Goal: Task Accomplishment & Management: Manage account settings

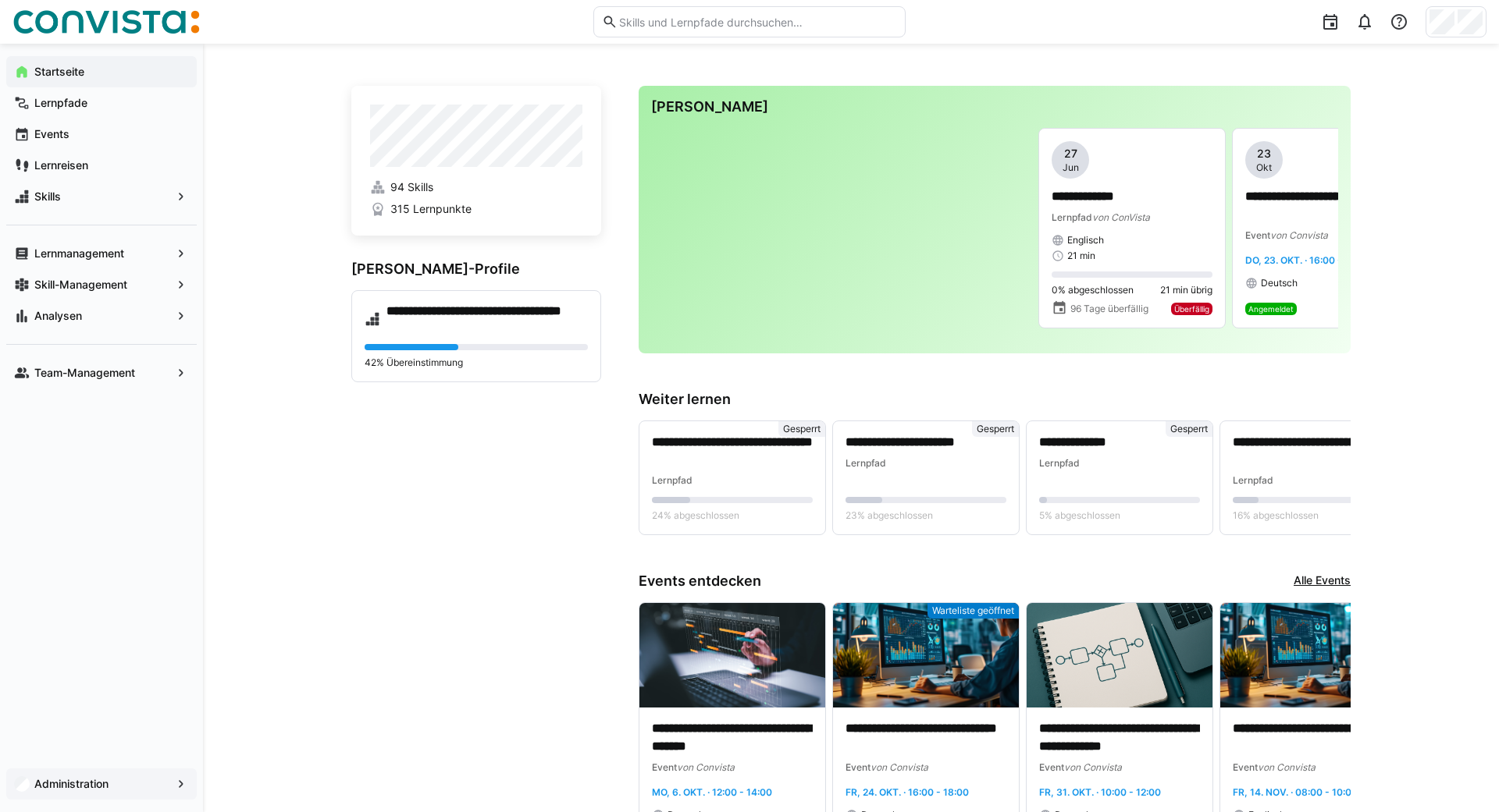
click at [0, 0] on app-navigation-label "Administration" at bounding box center [0, 0] width 0 height 0
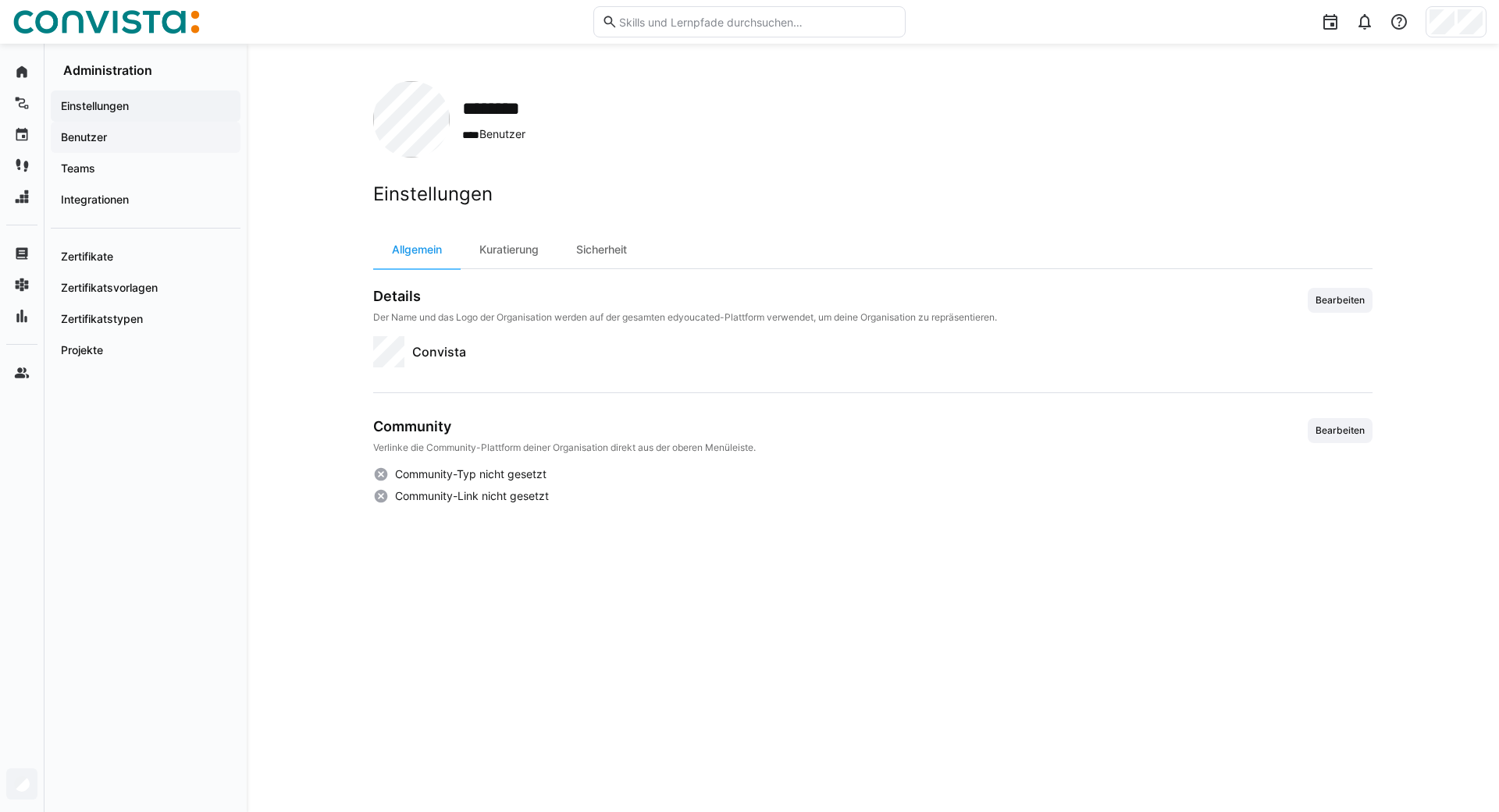
click at [0, 0] on app-navigation-label "Benutzer" at bounding box center [0, 0] width 0 height 0
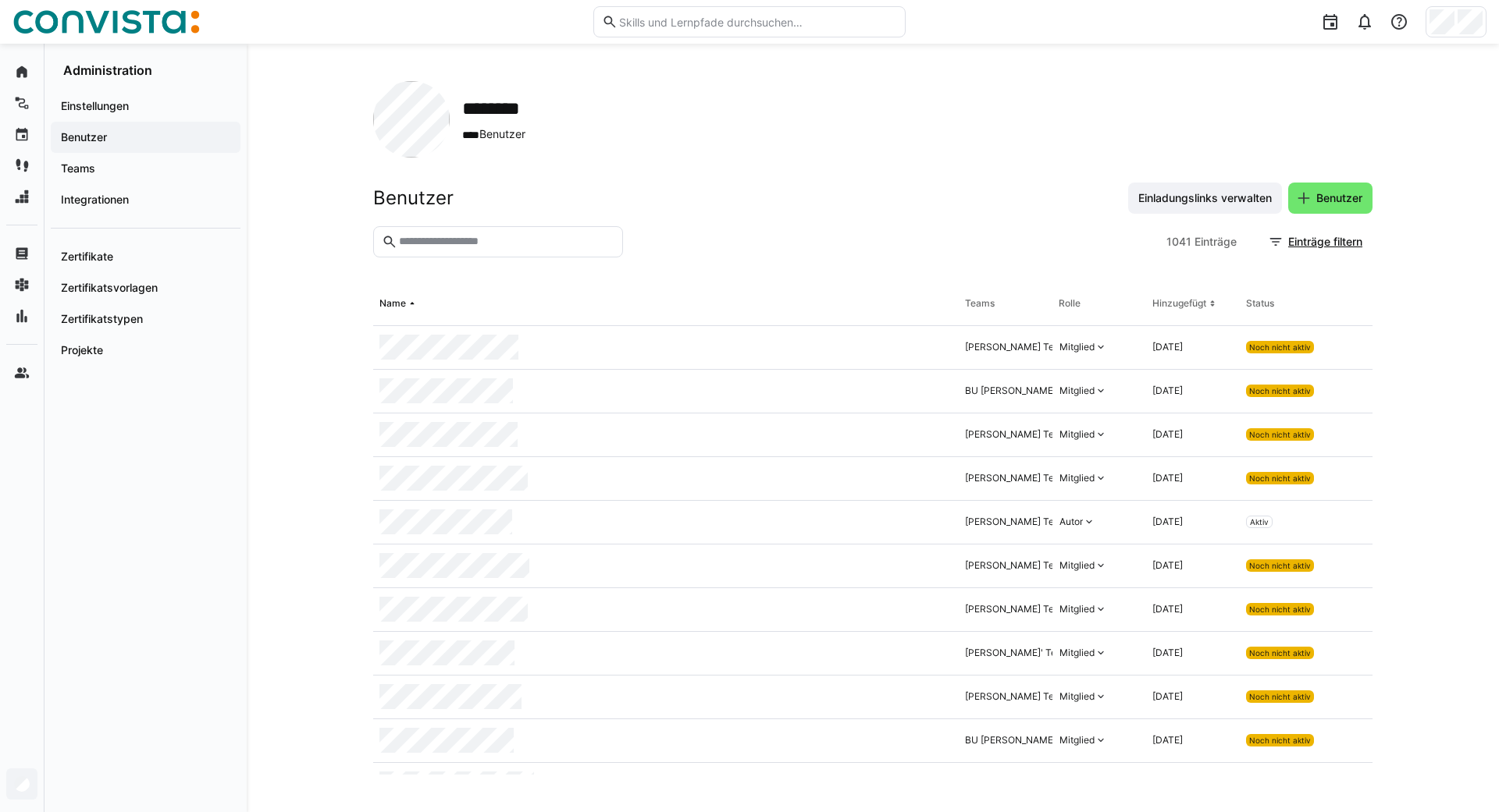
click at [457, 236] on input "text" at bounding box center [505, 242] width 217 height 14
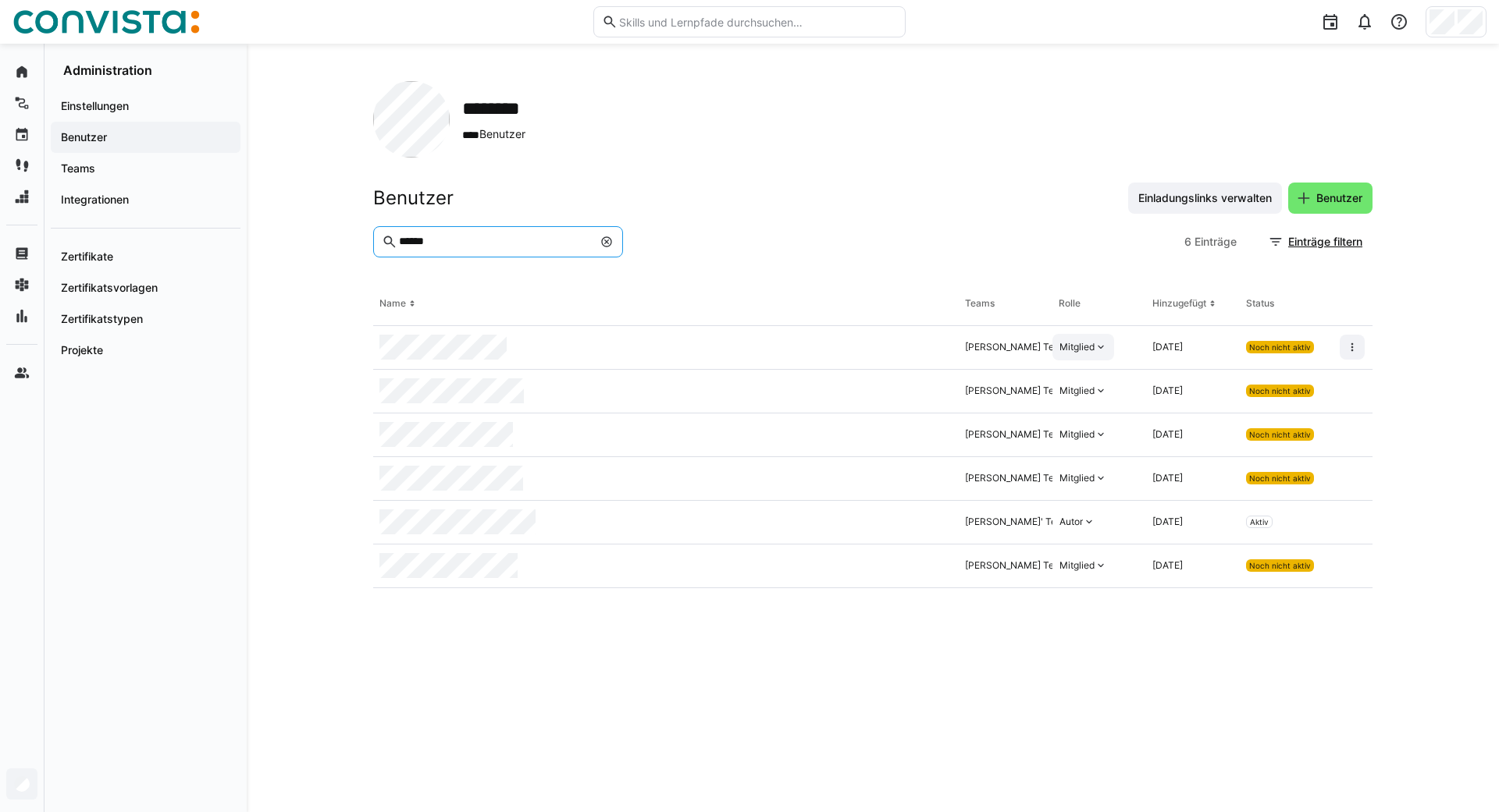
type input "******"
click at [1093, 346] on div "Mitglied" at bounding box center [1077, 347] width 35 height 13
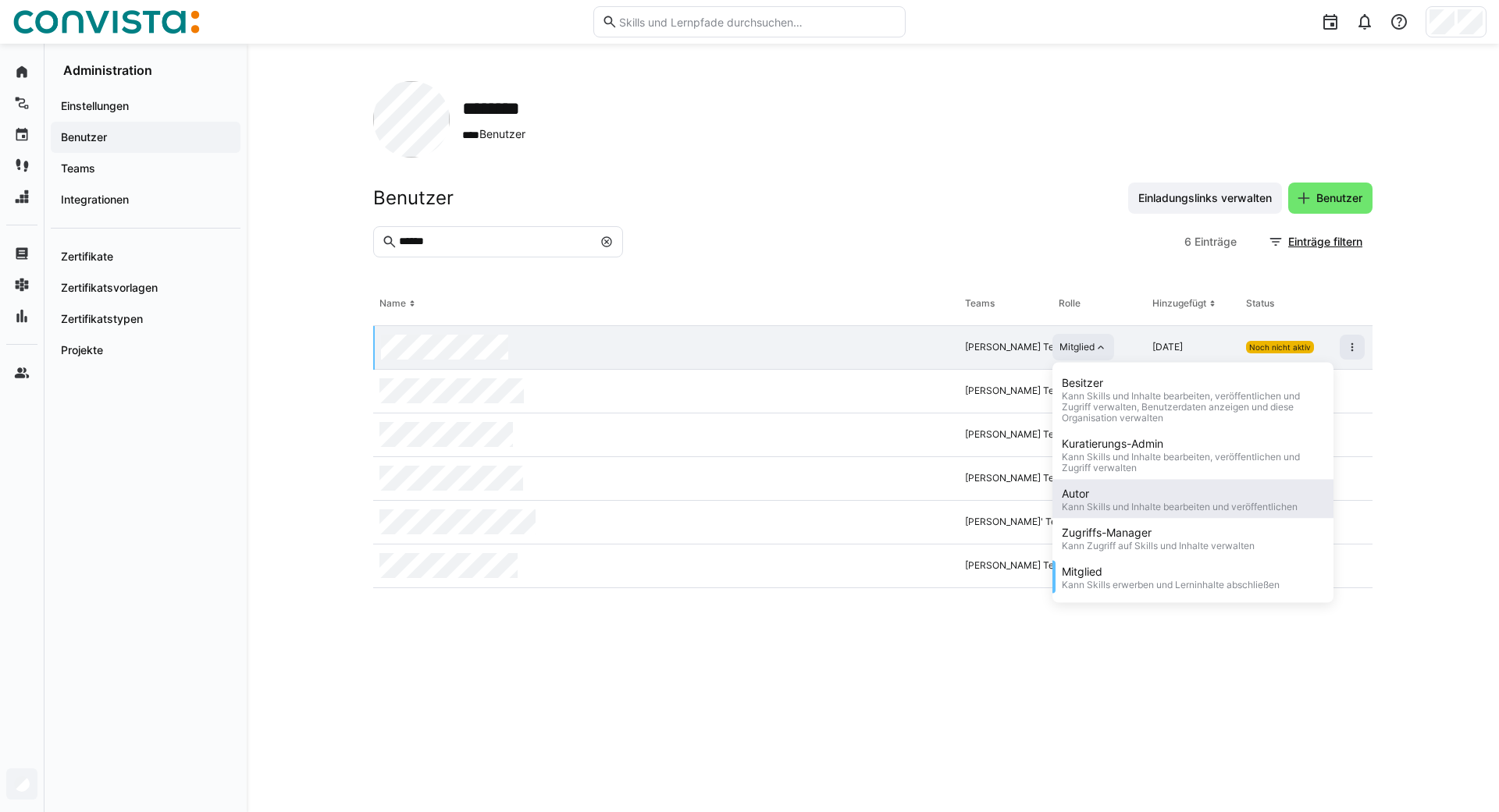
click at [1088, 499] on div "Autor" at bounding box center [1179, 494] width 236 height 16
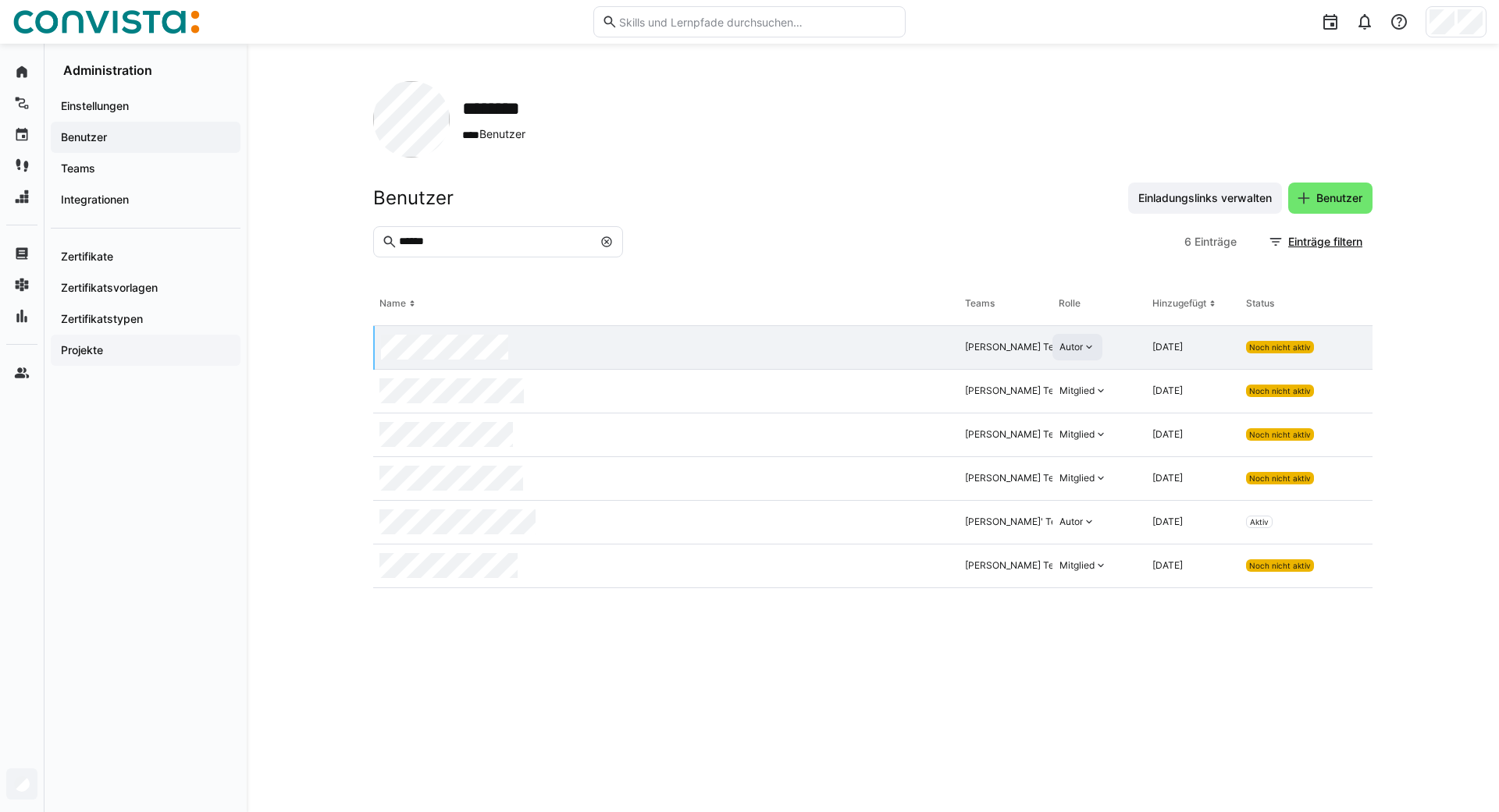
click at [0, 0] on app-navigation-label "Projekte" at bounding box center [0, 0] width 0 height 0
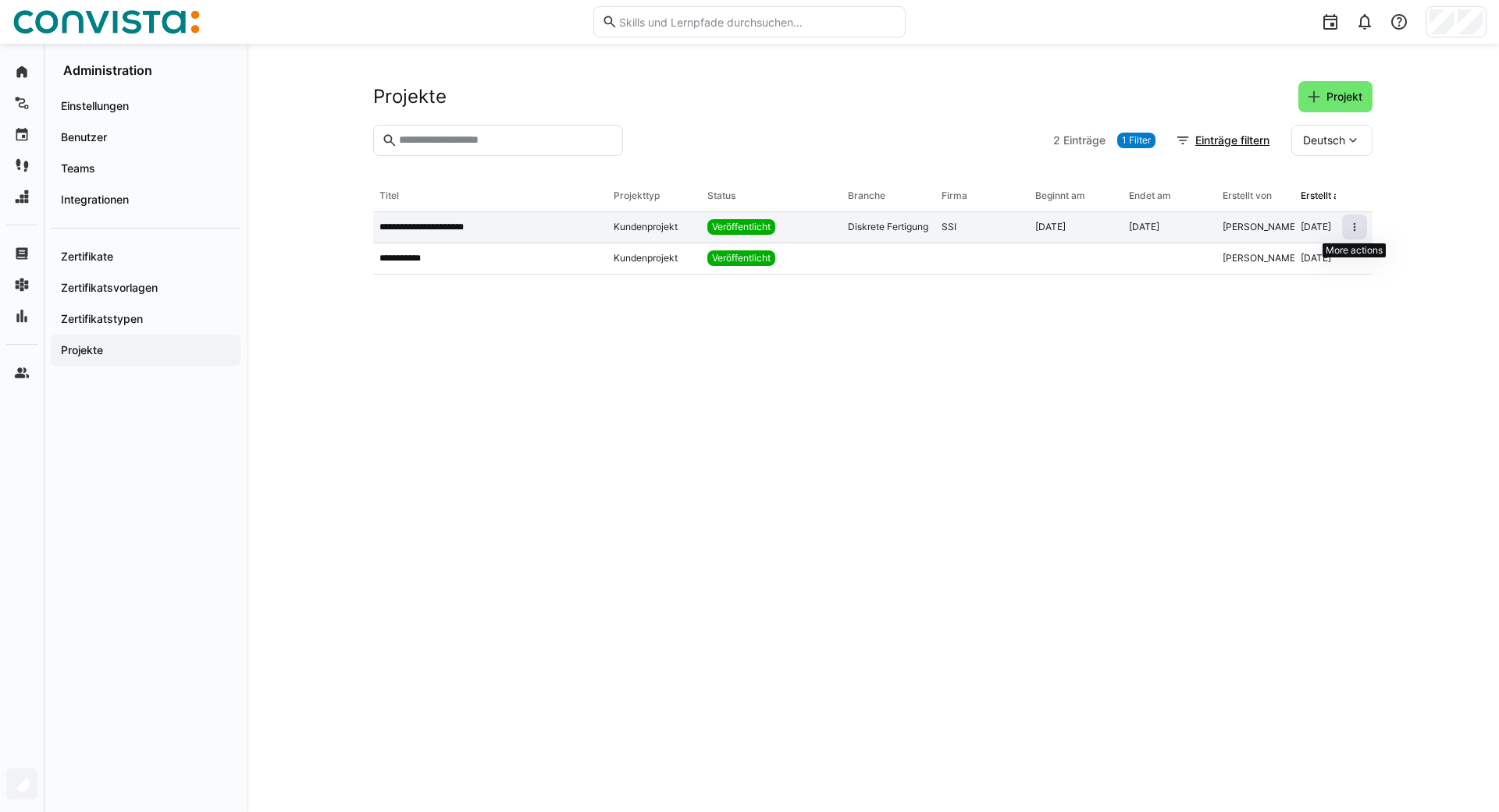
click at [1352, 228] on eds-icon at bounding box center [1354, 227] width 13 height 13
click at [608, 231] on div "Kundenprojekt" at bounding box center [654, 227] width 93 height 31
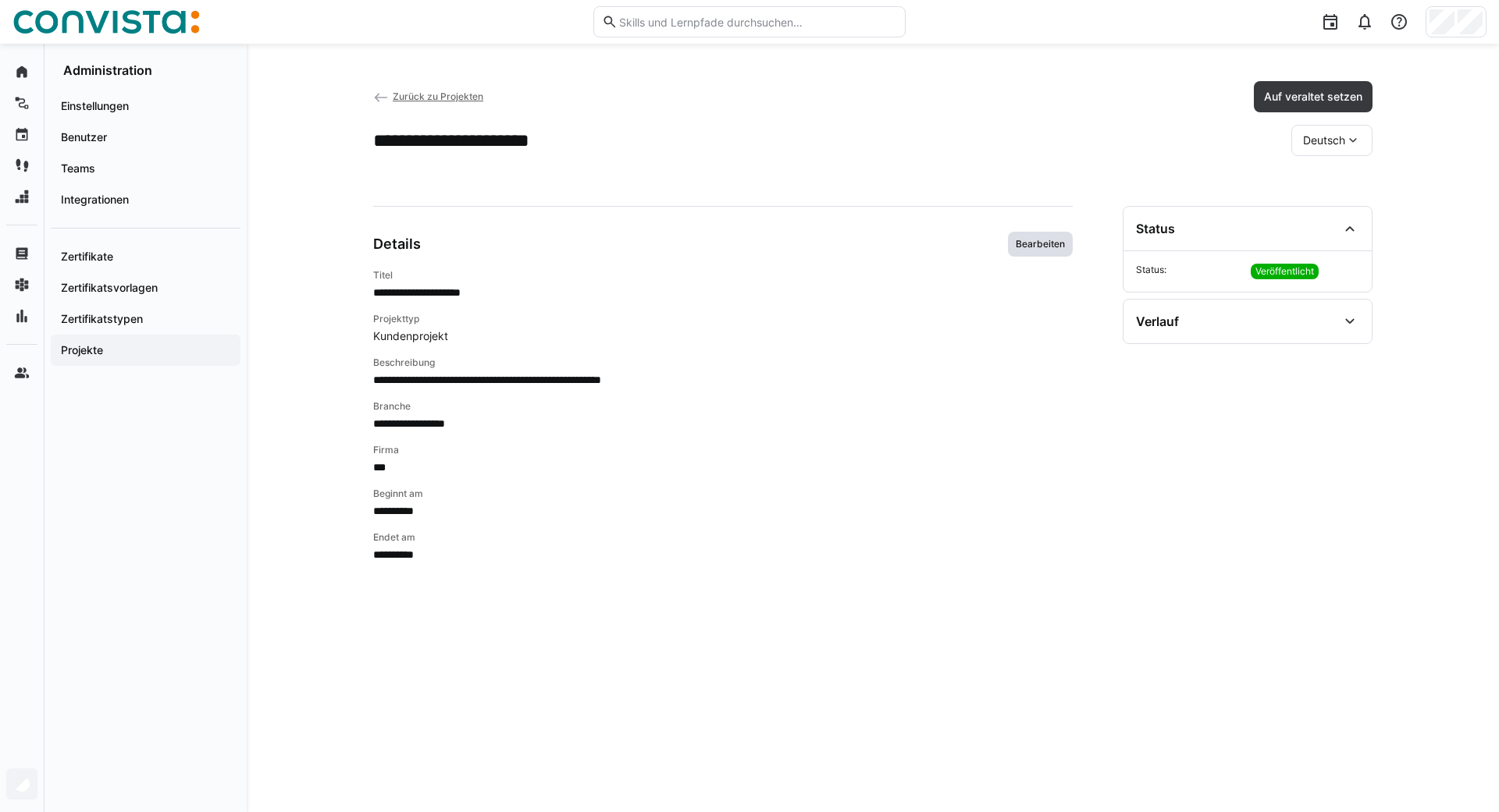
click at [1018, 238] on span "Bearbeiten" at bounding box center [1040, 244] width 52 height 13
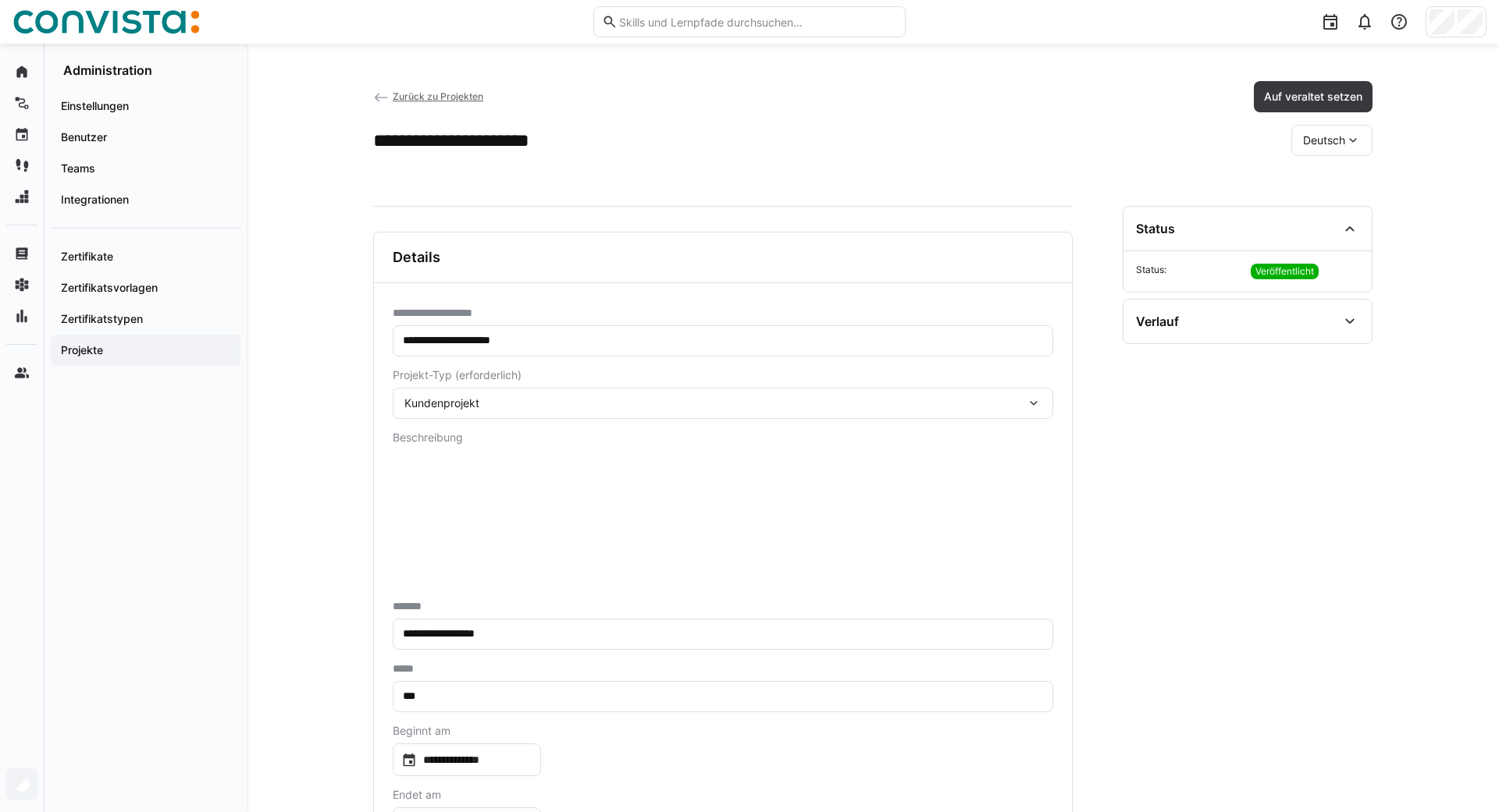
click at [632, 402] on div "Kundenprojekt" at bounding box center [714, 403] width 621 height 14
